Goal: Task Accomplishment & Management: Manage account settings

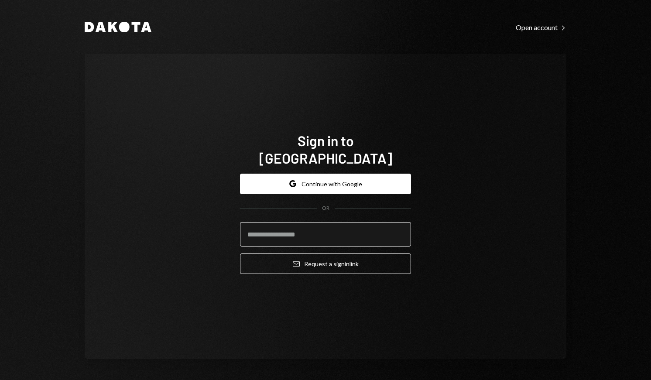
drag, startPoint x: 315, startPoint y: 238, endPoint x: 319, endPoint y: 229, distance: 10.1
click at [319, 230] on form "Google Continue with Google OR Email Request a sign in link" at bounding box center [325, 224] width 171 height 101
click at [319, 229] on input "email" at bounding box center [325, 234] width 171 height 24
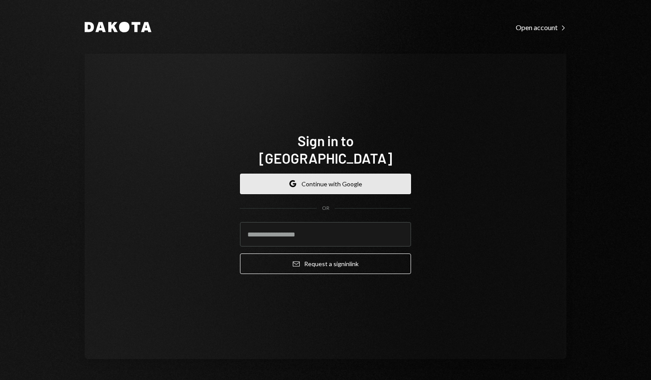
click at [357, 179] on button "Google Continue with Google" at bounding box center [325, 184] width 171 height 21
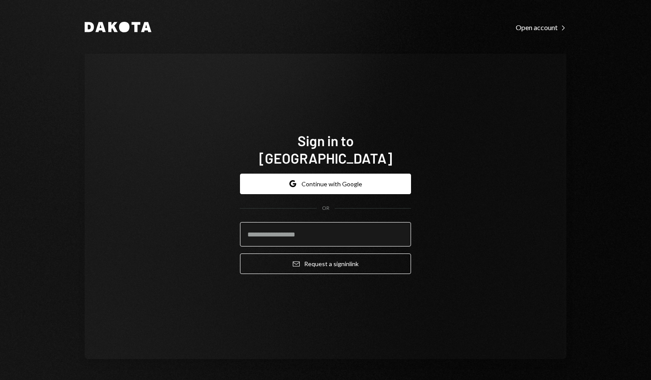
click at [259, 237] on input "email" at bounding box center [325, 234] width 171 height 24
paste input "**********"
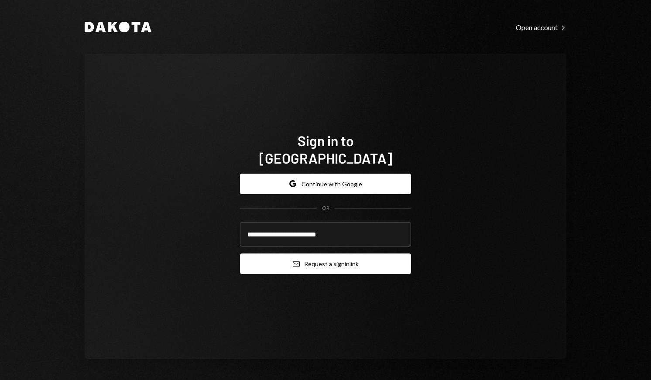
type input "**********"
click at [275, 261] on button "Email Request a sign in link" at bounding box center [325, 264] width 171 height 21
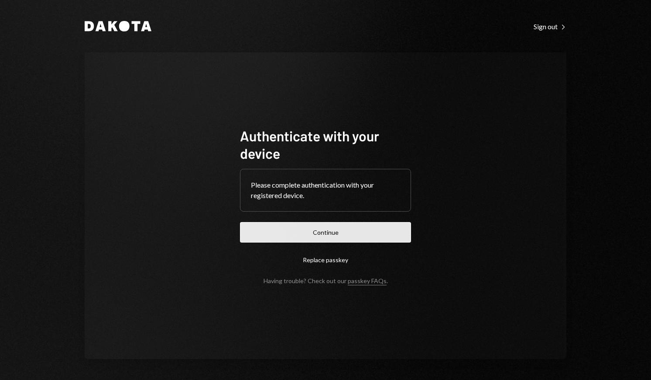
click at [330, 228] on button "Continue" at bounding box center [325, 232] width 171 height 21
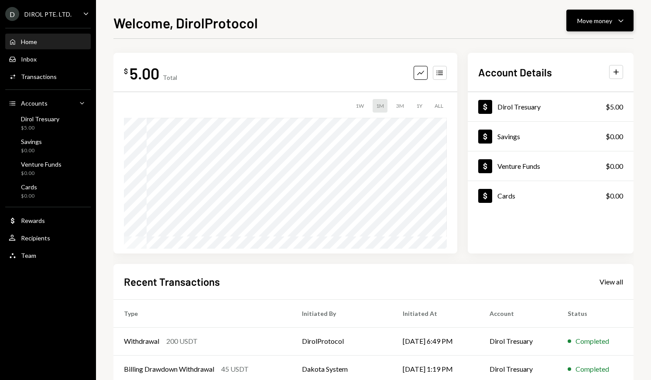
click at [585, 15] on button "Move money Caret Down" at bounding box center [599, 21] width 67 height 22
click at [566, 46] on div "Send" at bounding box center [593, 46] width 64 height 9
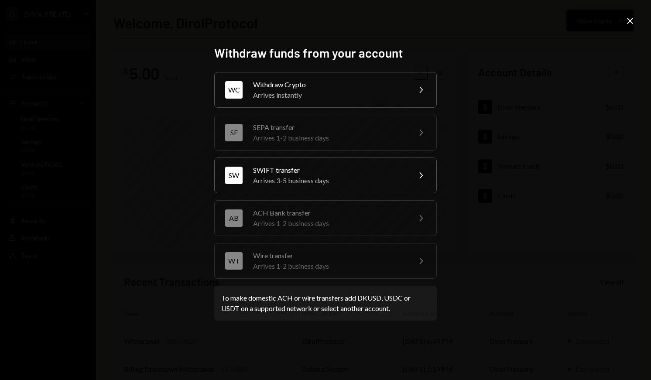
click at [467, 110] on div "Withdraw funds from your account WT Wire transfer Arrives 1-2 business days Che…" at bounding box center [325, 190] width 651 height 380
click at [497, 106] on div "Withdraw funds from your account WT Wire transfer Arrives 1-2 business days Che…" at bounding box center [325, 190] width 651 height 380
click at [634, 21] on icon "Close" at bounding box center [630, 21] width 10 height 10
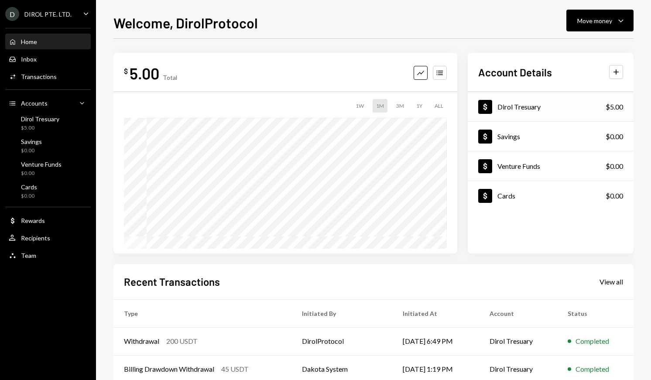
click at [559, 111] on div "Dollar Dirol Tresuary $5.00" at bounding box center [551, 107] width 166 height 28
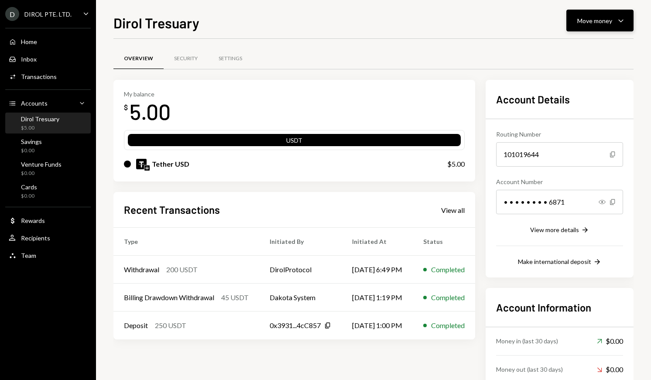
click at [590, 19] on div "Move money" at bounding box center [594, 20] width 35 height 9
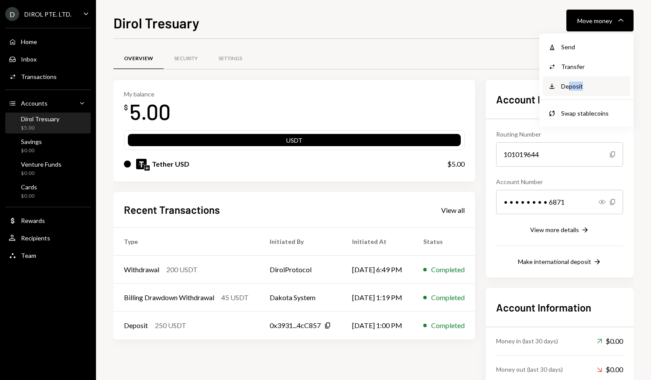
click at [569, 91] on div "Deposit Deposit" at bounding box center [586, 86] width 87 height 20
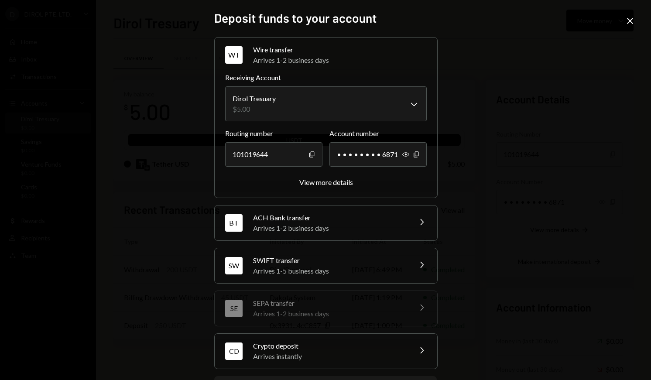
scroll to position [45, 0]
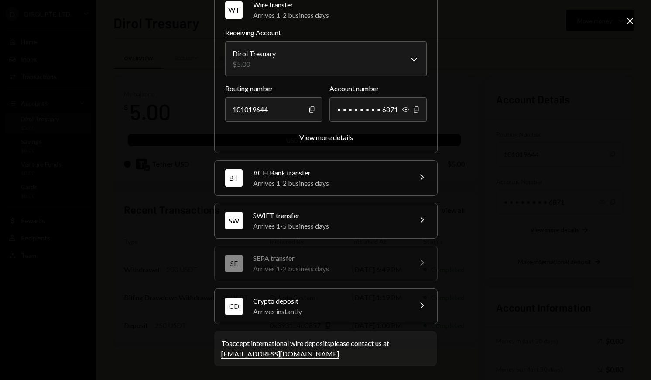
click at [288, 303] on div "Crypto deposit" at bounding box center [329, 301] width 153 height 10
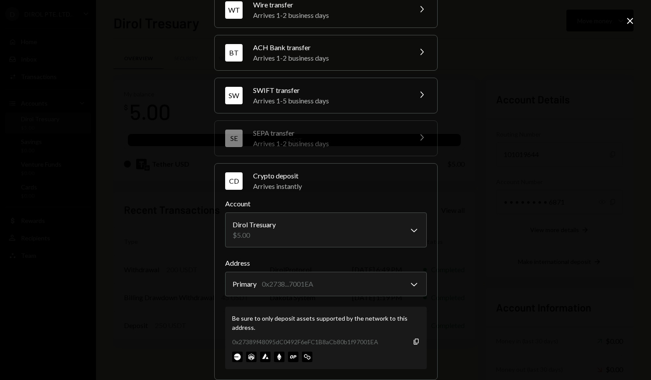
scroll to position [100, 0]
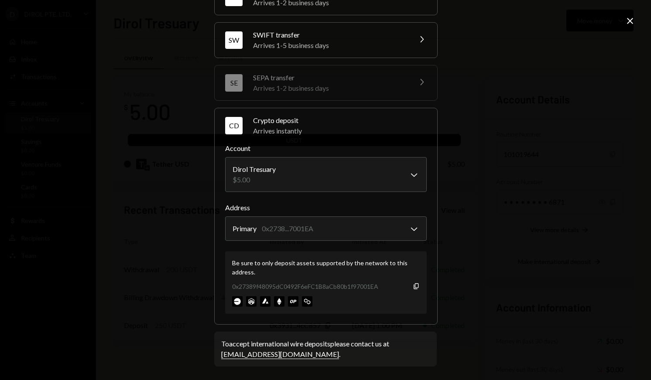
click at [409, 286] on div "0x27389f48095dC0492F6eFC1B8aCb80b1f97001EA Copy" at bounding box center [326, 286] width 188 height 9
click at [413, 286] on icon "Copy" at bounding box center [416, 286] width 7 height 7
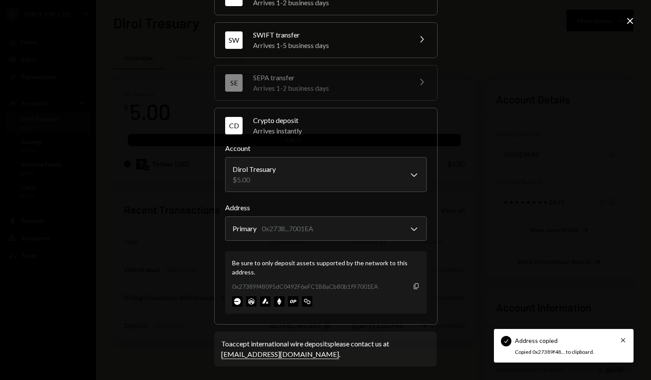
click at [413, 286] on icon "Copy" at bounding box center [416, 286] width 7 height 7
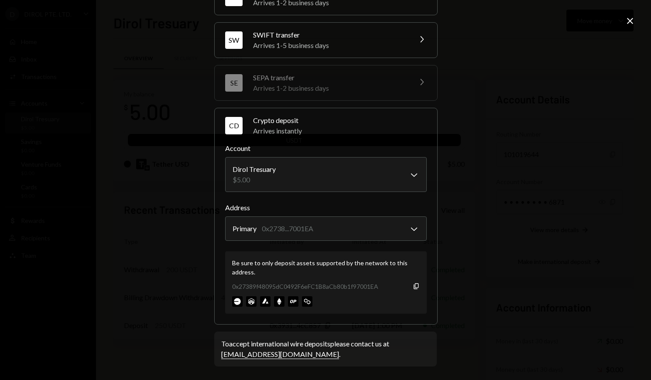
click at [631, 23] on icon "Close" at bounding box center [630, 21] width 10 height 10
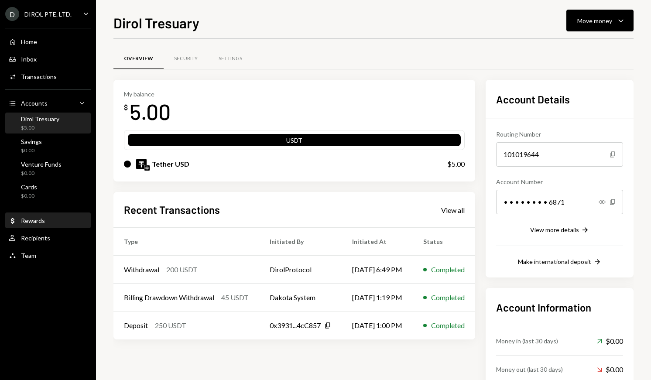
click at [26, 221] on div "Rewards" at bounding box center [33, 220] width 24 height 7
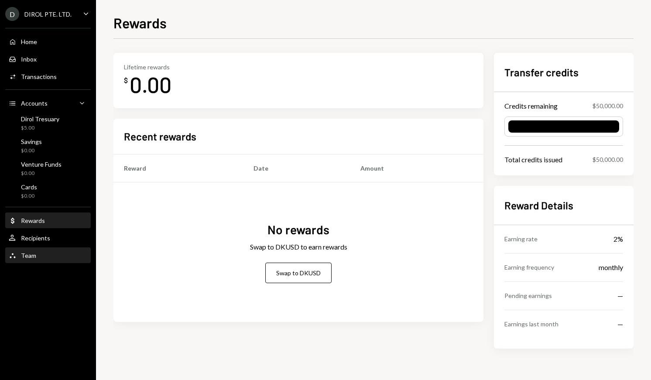
click at [27, 262] on div "Team Team" at bounding box center [48, 255] width 79 height 15
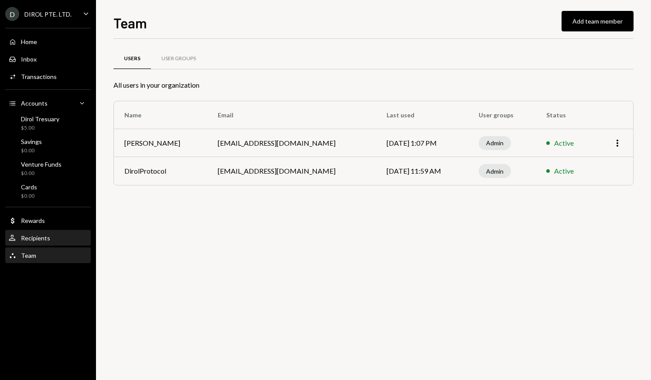
click at [44, 237] on div "Recipients" at bounding box center [35, 237] width 29 height 7
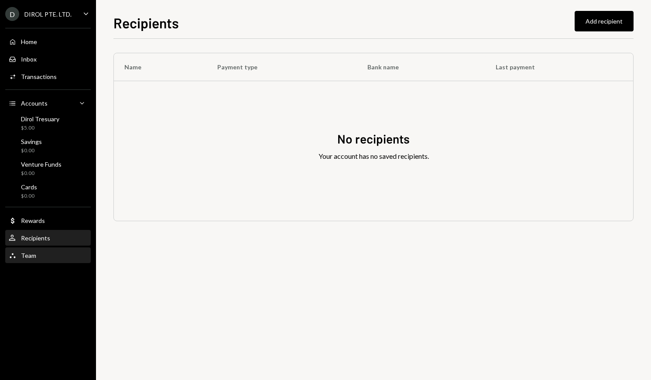
click at [43, 257] on div "Team Team" at bounding box center [48, 256] width 79 height 8
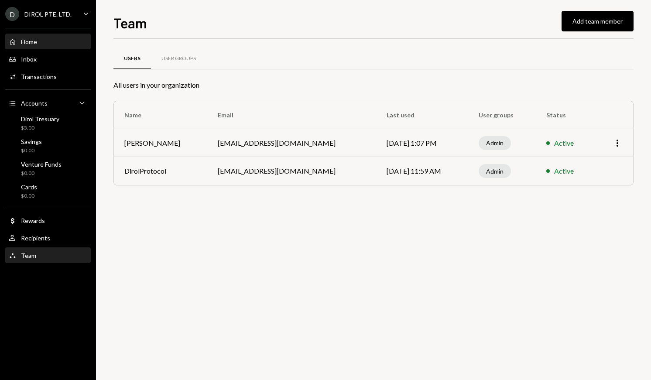
click at [58, 36] on div "Home Home" at bounding box center [48, 41] width 79 height 15
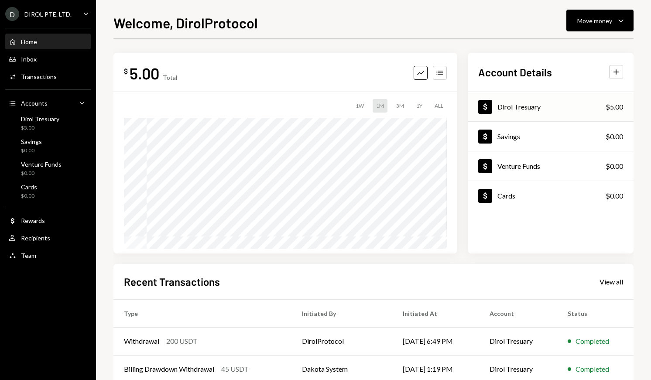
click at [543, 119] on div "Dollar Dirol Tresuary $5.00" at bounding box center [551, 107] width 166 height 28
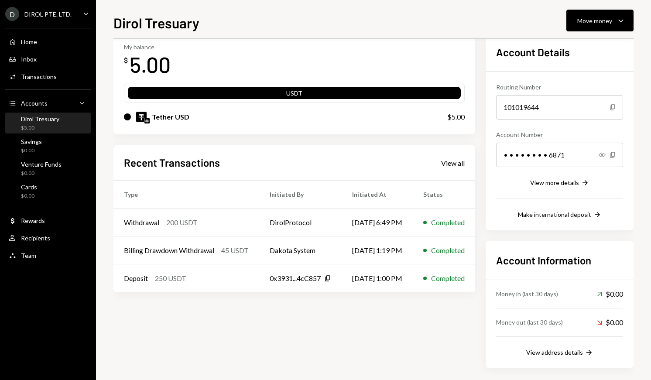
scroll to position [53, 0]
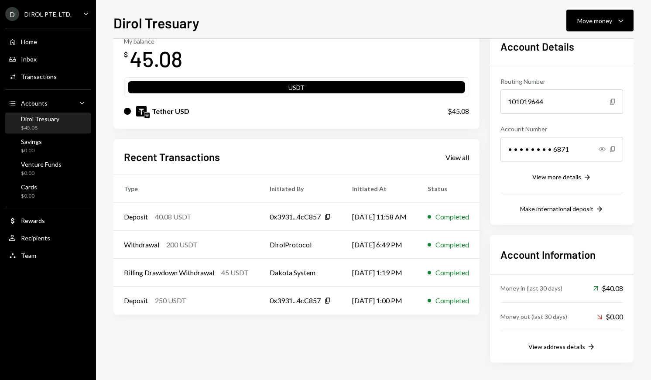
click at [35, 8] on div "D DIROL PTE. LTD." at bounding box center [38, 14] width 66 height 14
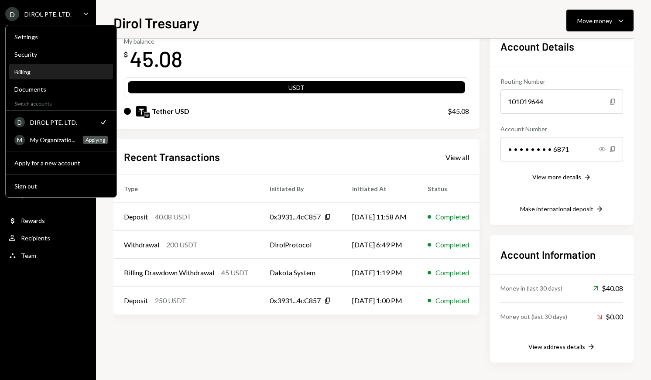
click at [48, 75] on div "Billing" at bounding box center [60, 71] width 93 height 7
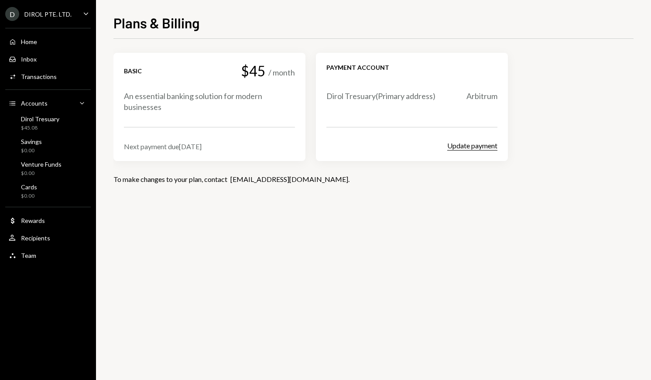
click at [451, 144] on button "Update payment" at bounding box center [472, 145] width 50 height 9
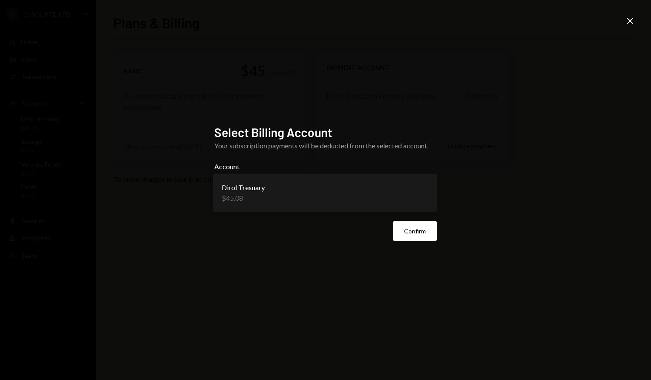
click at [361, 184] on body "**********" at bounding box center [325, 190] width 651 height 380
click at [416, 229] on button "Confirm" at bounding box center [415, 231] width 44 height 21
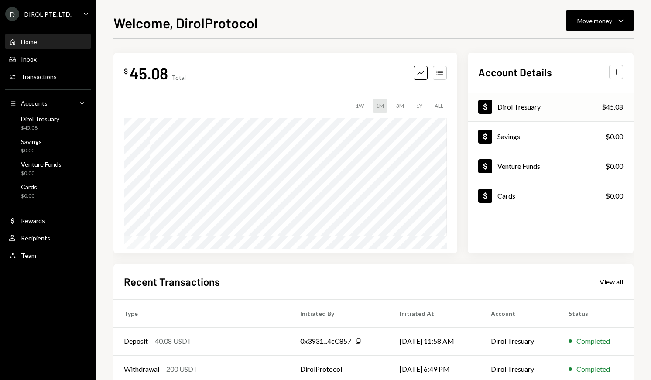
click at [475, 107] on div "Dollar Dirol Tresuary $45.08" at bounding box center [551, 107] width 166 height 28
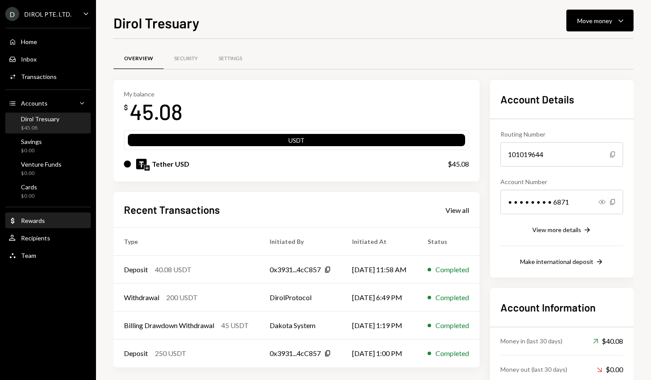
click at [41, 226] on div "Dollar Rewards" at bounding box center [48, 220] width 79 height 15
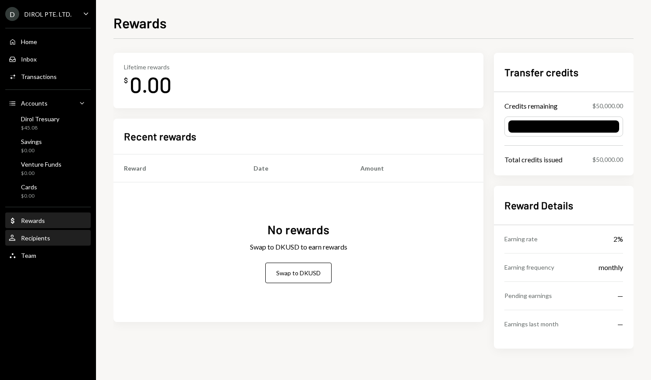
click at [40, 237] on div "Recipients" at bounding box center [35, 237] width 29 height 7
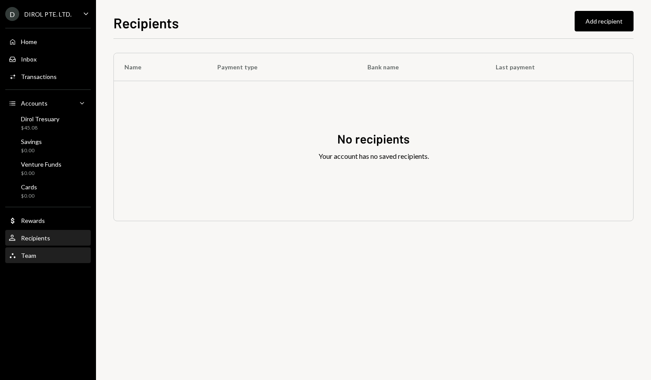
click at [40, 252] on div "Team Team" at bounding box center [48, 256] width 79 height 8
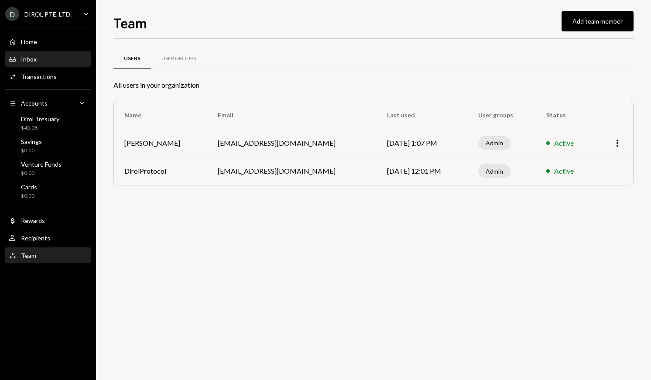
click at [44, 65] on div "Inbox Inbox" at bounding box center [48, 59] width 79 height 15
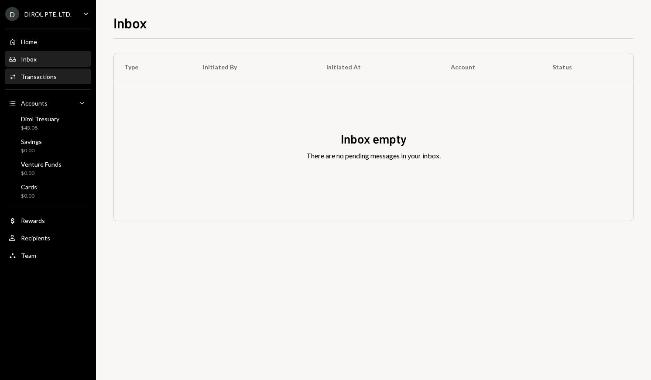
click at [44, 71] on div "Activities Transactions" at bounding box center [48, 76] width 79 height 15
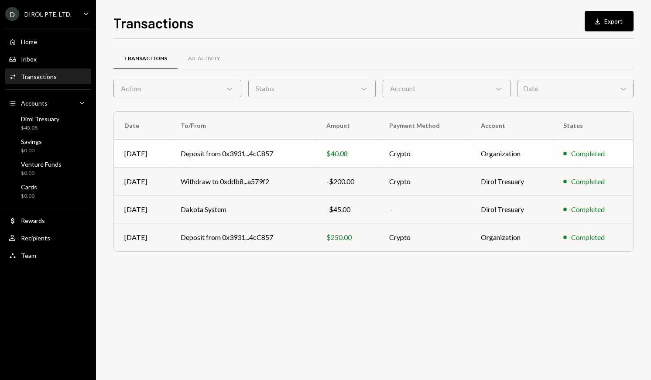
click at [317, 160] on td "$40.08" at bounding box center [347, 154] width 63 height 28
click at [207, 53] on div "All Activity" at bounding box center [204, 58] width 53 height 21
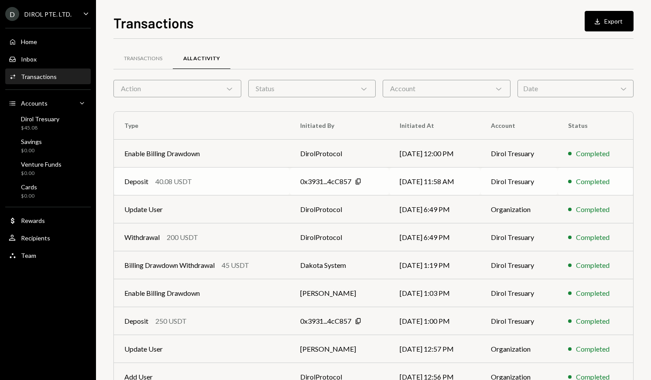
click at [184, 168] on td "Deposit 40.08 USDT" at bounding box center [202, 182] width 176 height 28
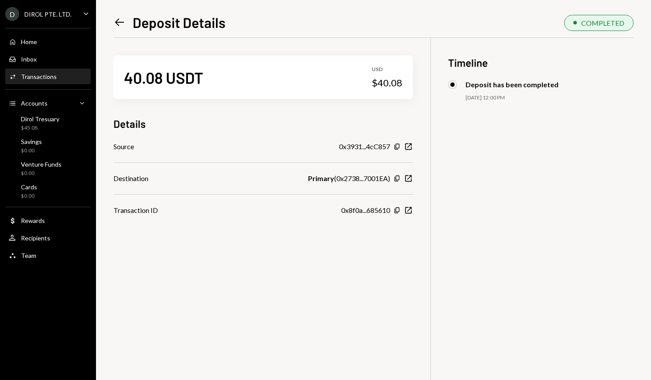
click at [117, 21] on icon "Left Arrow" at bounding box center [119, 22] width 12 height 12
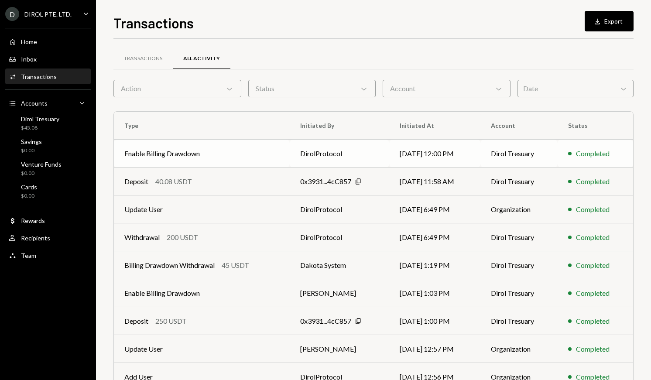
click at [291, 146] on td "DirolProtocol" at bounding box center [339, 154] width 99 height 28
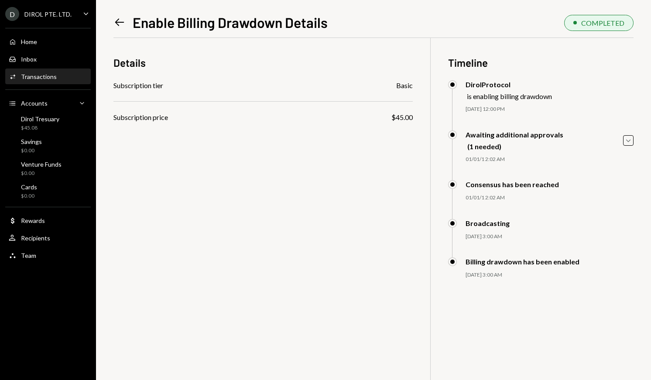
click at [181, 115] on div "Subscription price $45.00" at bounding box center [262, 117] width 299 height 10
click at [54, 48] on div "Home Home" at bounding box center [48, 41] width 79 height 15
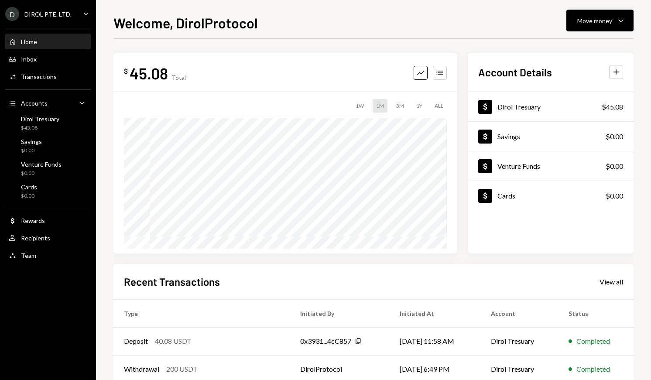
click at [47, 22] on ul "D DIROL PTE. LTD. Caret Down Home Home Inbox Inbox Activities Transactions Acco…" at bounding box center [48, 132] width 96 height 265
click at [47, 19] on div "D DIROL PTE. LTD." at bounding box center [38, 14] width 66 height 14
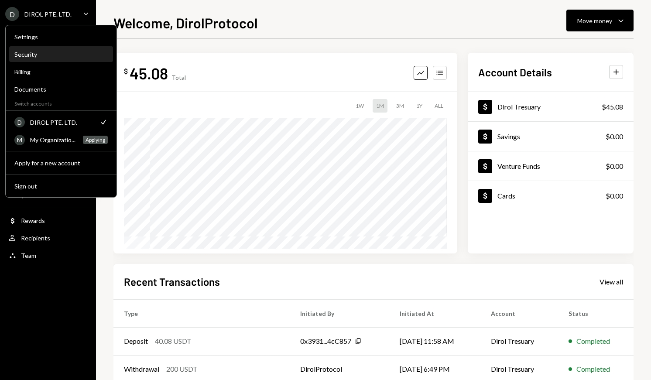
click at [61, 48] on div "Security" at bounding box center [60, 54] width 93 height 15
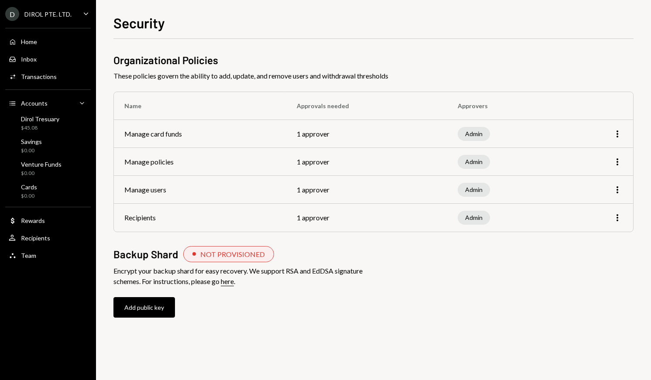
click at [59, 20] on div "D DIROL PTE. LTD." at bounding box center [38, 14] width 66 height 14
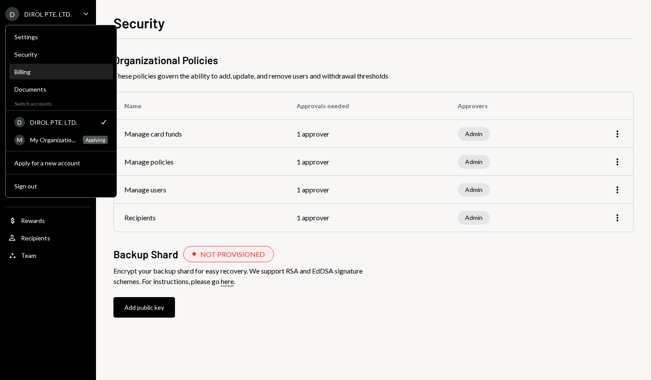
click at [58, 70] on div "Billing" at bounding box center [60, 71] width 93 height 7
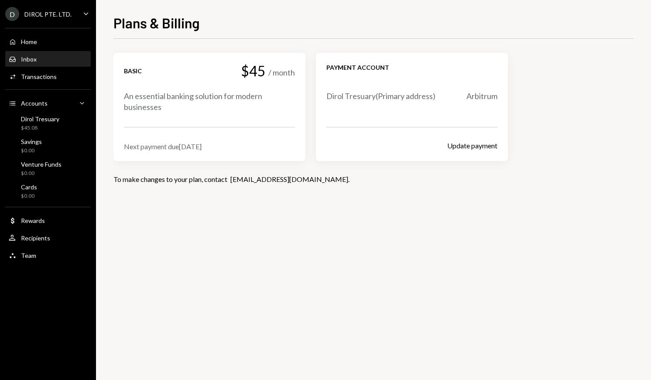
click at [20, 51] on link "Inbox Inbox" at bounding box center [48, 59] width 86 height 16
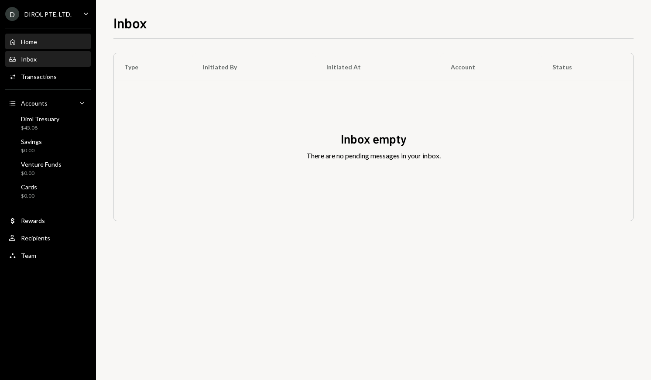
click at [20, 49] on div "Home Home Inbox Inbox Activities Transactions Accounts Accounts Caret Down Diro…" at bounding box center [48, 144] width 96 height 242
click at [20, 48] on div "Home Home" at bounding box center [48, 41] width 79 height 15
